Goal: Find specific page/section: Find specific page/section

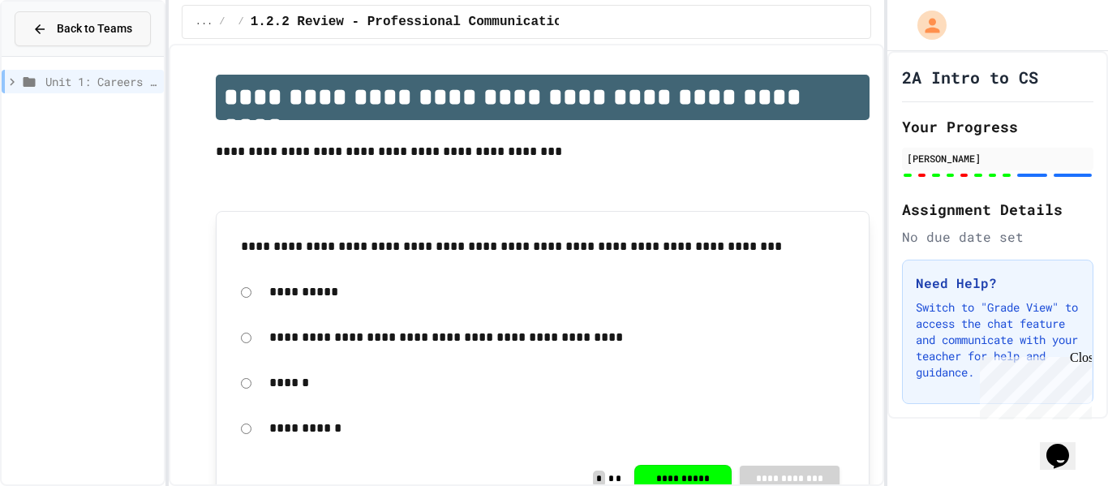
click at [110, 21] on span "Back to Teams" at bounding box center [94, 28] width 75 height 17
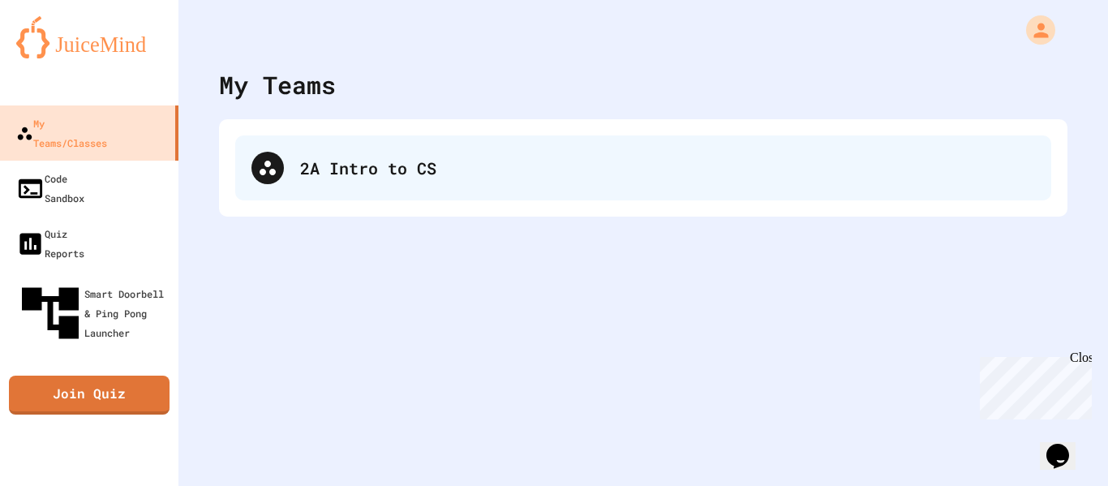
click at [316, 141] on div "2A Intro to CS" at bounding box center [643, 167] width 816 height 65
